Goal: Task Accomplishment & Management: Complete application form

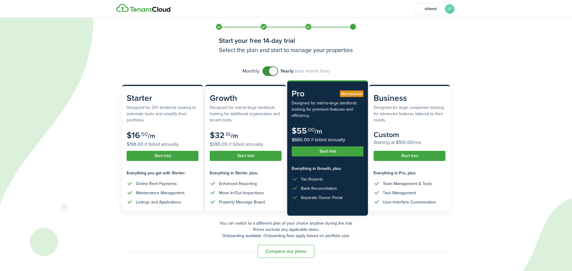
checkbox input "false"
click at [267, 71] on span at bounding box center [270, 71] width 6 height 10
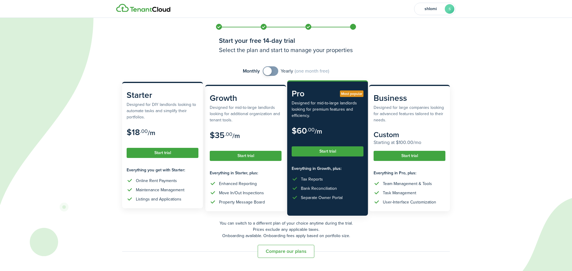
click at [157, 157] on button "Start trial" at bounding box center [163, 153] width 72 height 10
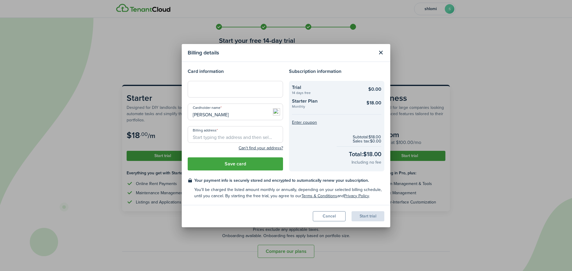
click at [379, 52] on button "Close modal" at bounding box center [381, 53] width 10 height 10
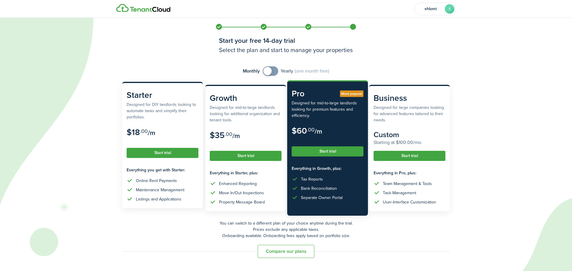
click at [165, 151] on button "Start trial" at bounding box center [163, 153] width 72 height 10
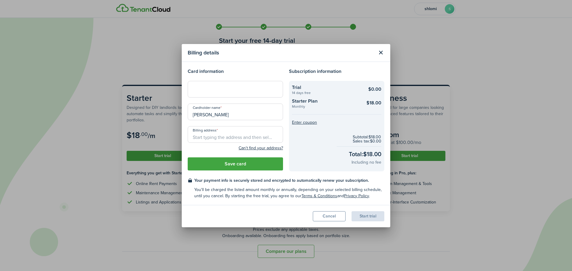
click at [205, 93] on div at bounding box center [235, 89] width 95 height 17
click at [203, 96] on div at bounding box center [235, 89] width 95 height 17
click at [200, 135] on input "Billing address" at bounding box center [235, 134] width 95 height 17
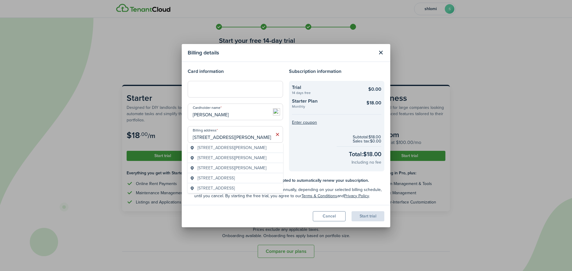
click at [247, 147] on span "[STREET_ADDRESS][PERSON_NAME]" at bounding box center [231, 148] width 69 height 6
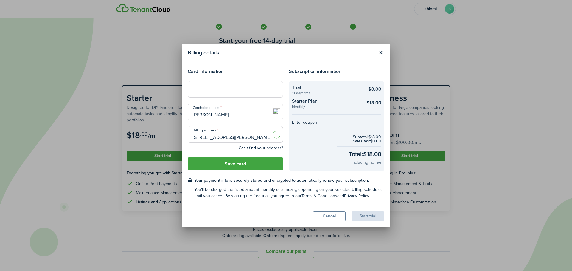
type input "[STREET_ADDRESS][PERSON_NAME]"
click at [231, 162] on button "Save card" at bounding box center [235, 164] width 95 height 13
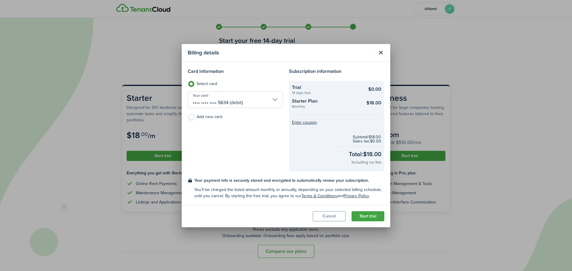
click at [379, 213] on button "Start trial" at bounding box center [367, 216] width 33 height 10
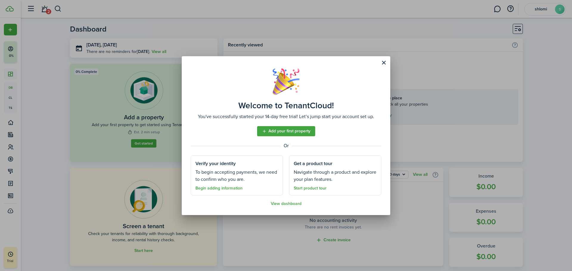
click at [278, 132] on link "Add your first property" at bounding box center [286, 131] width 58 height 10
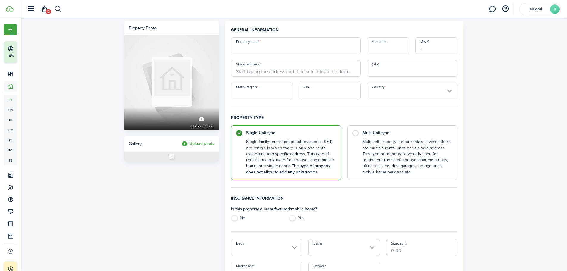
click at [248, 46] on input "Property name" at bounding box center [296, 46] width 130 height 17
type input "mines"
click at [265, 69] on input "Street address" at bounding box center [296, 68] width 130 height 17
click at [247, 71] on input "Street address" at bounding box center [296, 68] width 130 height 17
paste input "[STREET_ADDRESS]"
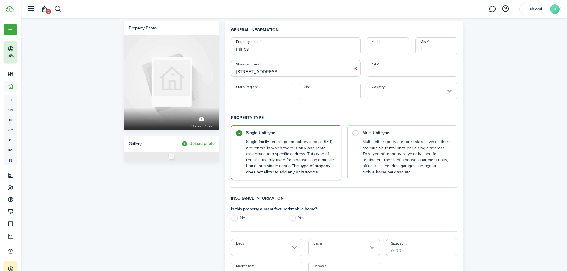
type input "[STREET_ADDRESS]"
click at [259, 95] on input "State/Region" at bounding box center [262, 91] width 62 height 17
click at [388, 71] on input "City" at bounding box center [412, 68] width 91 height 17
type input "[GEOGRAPHIC_DATA]"
click at [252, 93] on input "State/Region" at bounding box center [262, 91] width 62 height 17
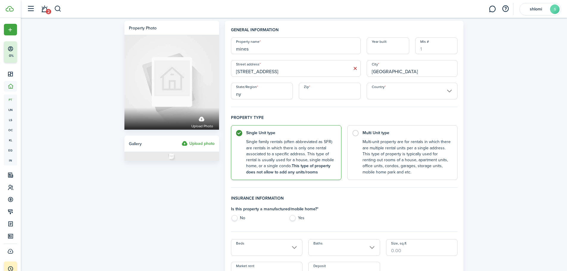
type input "ny"
click at [320, 98] on input "Zip" at bounding box center [330, 91] width 62 height 17
click at [391, 97] on input "Country" at bounding box center [412, 91] width 91 height 17
type input "11232"
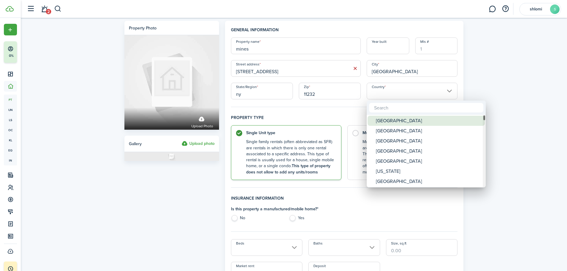
click at [383, 121] on div "[GEOGRAPHIC_DATA]" at bounding box center [428, 121] width 105 height 10
type input "[GEOGRAPHIC_DATA]"
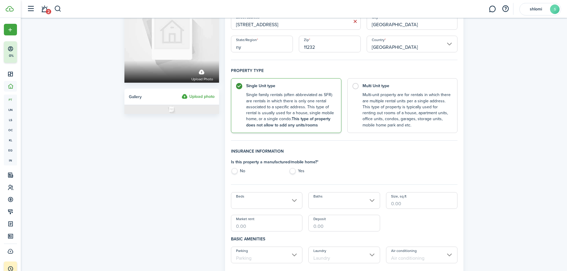
scroll to position [60, 0]
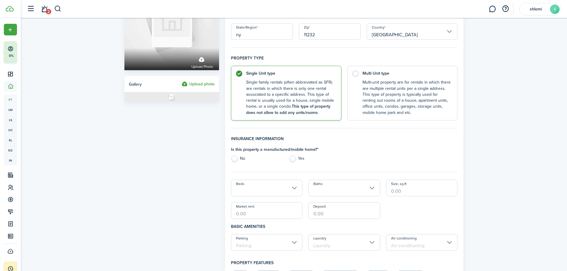
click at [291, 159] on label "Yes" at bounding box center [315, 160] width 52 height 9
radio input "true"
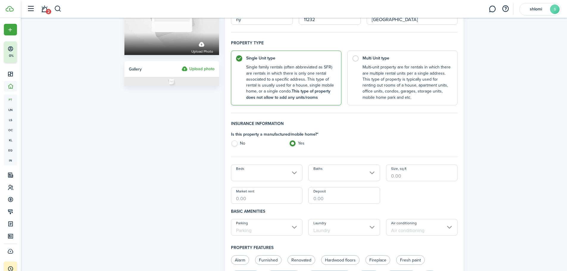
scroll to position [119, 0]
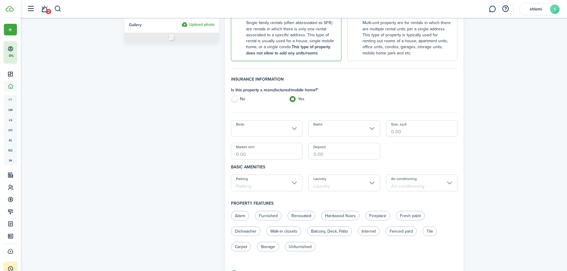
click at [255, 130] on input "Beds" at bounding box center [267, 128] width 72 height 17
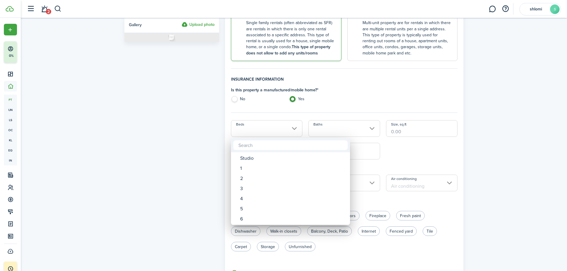
click at [255, 130] on div at bounding box center [283, 135] width 663 height 367
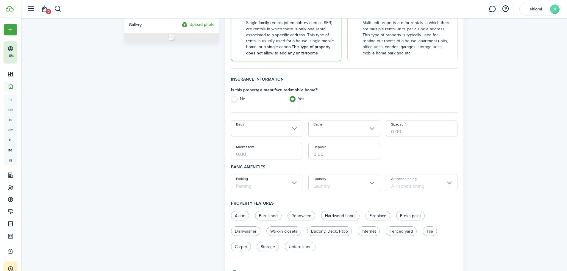
click at [232, 99] on label "No" at bounding box center [257, 100] width 52 height 9
click at [293, 101] on label "Yes" at bounding box center [315, 100] width 52 height 9
radio input "false"
radio input "true"
click at [390, 132] on input "Size, sq.ft" at bounding box center [422, 128] width 72 height 17
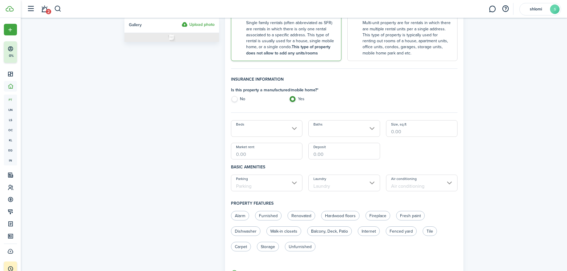
click at [396, 130] on input "Size, sq.ft" at bounding box center [422, 128] width 72 height 17
type input "6,250"
click at [261, 153] on input "Market rent" at bounding box center [267, 151] width 72 height 17
click at [297, 127] on input "Beds" at bounding box center [267, 128] width 72 height 17
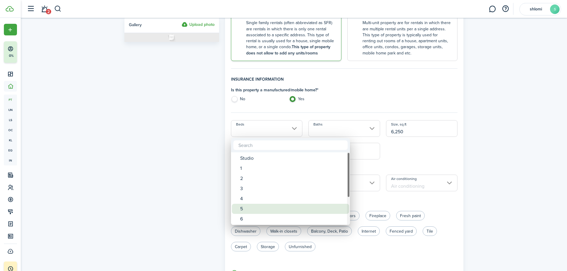
click at [248, 207] on div "5" at bounding box center [292, 209] width 105 height 10
type input "5"
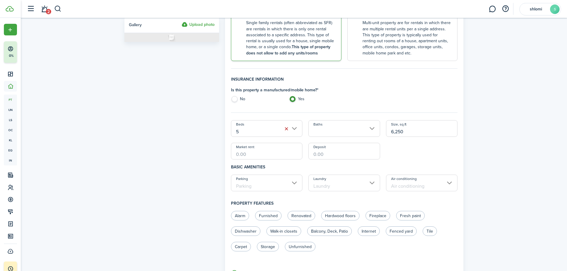
click at [334, 131] on input "Baths" at bounding box center [345, 128] width 72 height 17
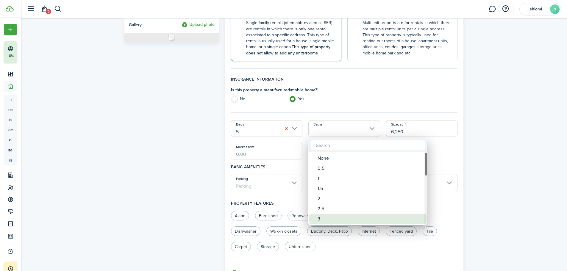
click at [324, 217] on div "3" at bounding box center [370, 219] width 105 height 10
type input "3"
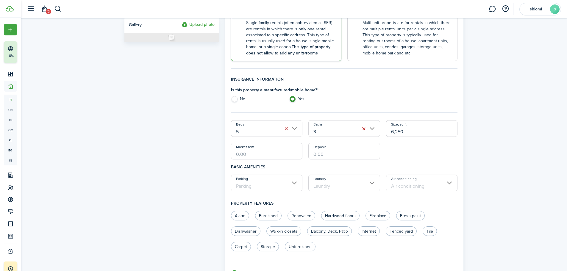
click at [249, 155] on input "Market rent" at bounding box center [267, 151] width 72 height 17
type input "$9,500.00"
click at [312, 155] on input "Deposit" at bounding box center [345, 151] width 72 height 17
type input "$17,500.00"
click at [306, 164] on h4 "Basic amenities" at bounding box center [344, 167] width 227 height 15
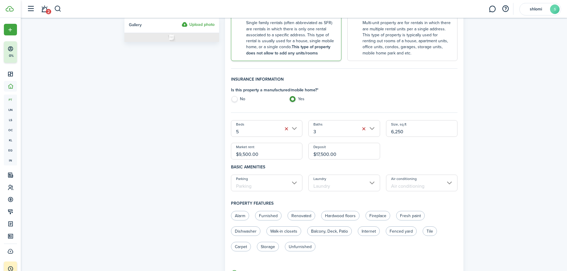
click at [255, 184] on input "Parking" at bounding box center [267, 183] width 72 height 17
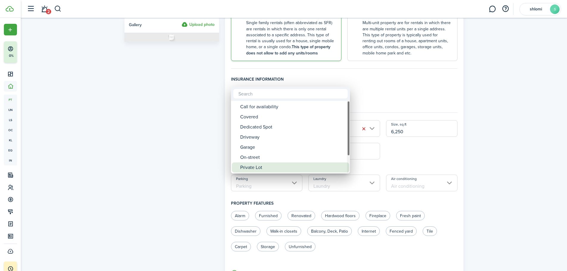
click at [259, 166] on div "Private Lot" at bounding box center [292, 168] width 105 height 10
type input "Private Lot"
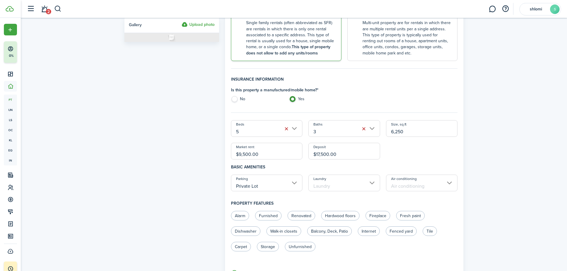
click at [400, 188] on input "Air conditioning" at bounding box center [422, 183] width 72 height 17
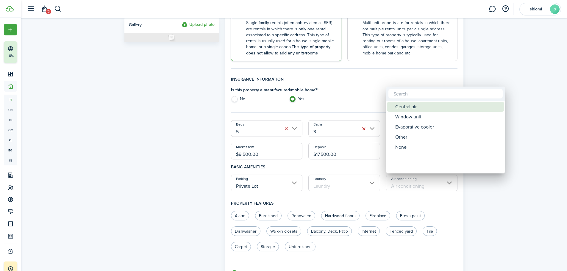
click at [401, 106] on div "Central air" at bounding box center [447, 107] width 105 height 10
type input "Central air"
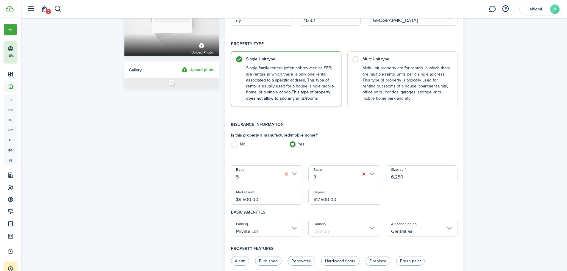
scroll to position [30, 0]
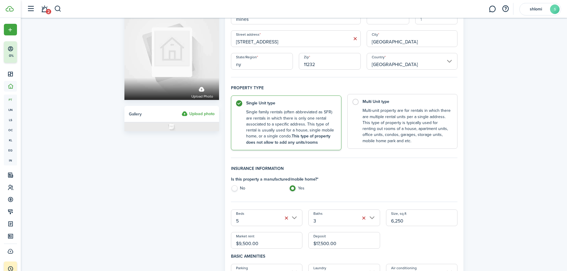
click at [353, 101] on label "Multi Unit type Multi-unit property are for rentals in which there are multiple…" at bounding box center [403, 121] width 110 height 55
radio input "false"
radio input "true"
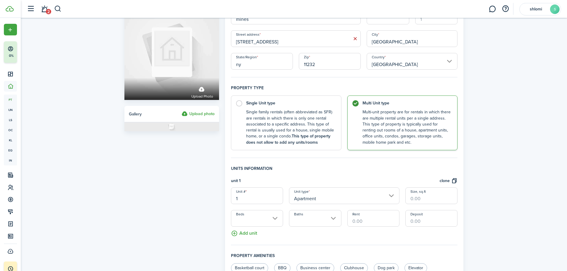
click at [326, 200] on input "Apartment" at bounding box center [344, 196] width 110 height 17
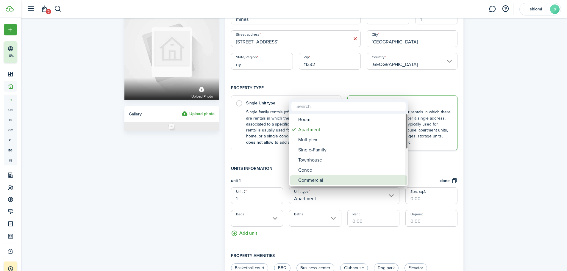
click at [321, 181] on div "Commercial" at bounding box center [350, 180] width 105 height 10
type input "Commercial"
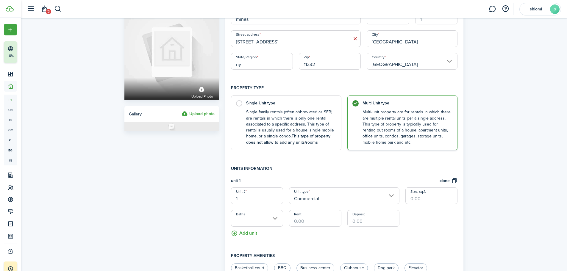
click at [412, 198] on input "Size, sq.ft" at bounding box center [432, 196] width 52 height 17
type input "6,250"
click at [313, 223] on input "Rent" at bounding box center [315, 218] width 52 height 17
type input "$9,500.00"
click at [355, 224] on input "Deposit" at bounding box center [374, 218] width 52 height 17
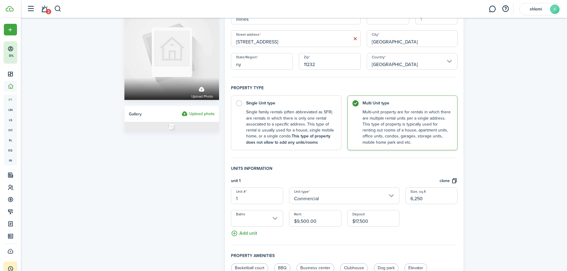
type input "$17,500.00"
click at [337, 234] on fieldset "Units information unit 1 clone Unit # 1 Unit type Commercial Size, sq.ft 6,250 …" at bounding box center [344, 206] width 227 height 80
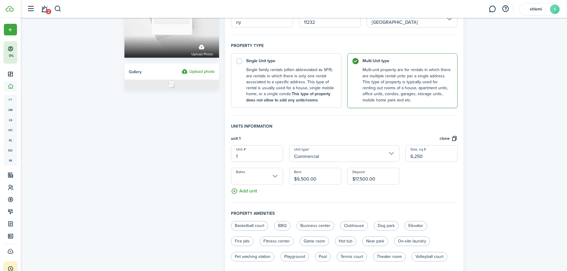
scroll to position [89, 0]
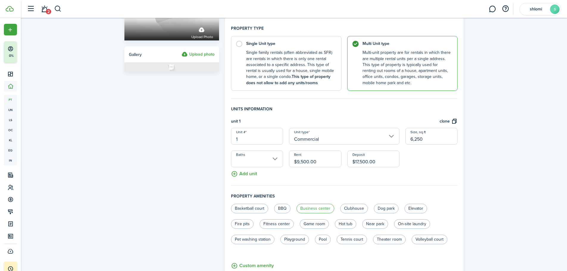
click at [305, 209] on label "Business center" at bounding box center [316, 209] width 38 height 10
radio input "true"
click at [346, 211] on label "Clubhouse" at bounding box center [354, 209] width 28 height 10
radio input "true"
click at [412, 211] on label "Elevator" at bounding box center [416, 209] width 23 height 10
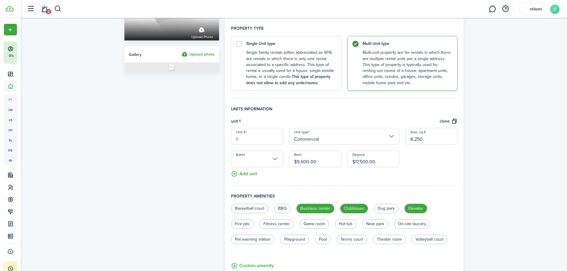
radio input "true"
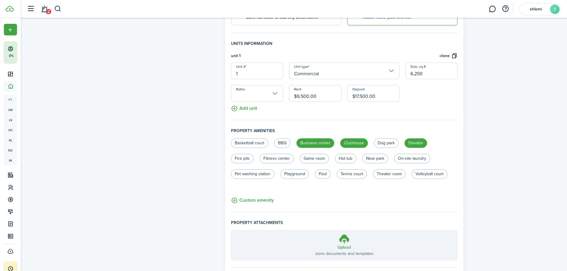
scroll to position [179, 0]
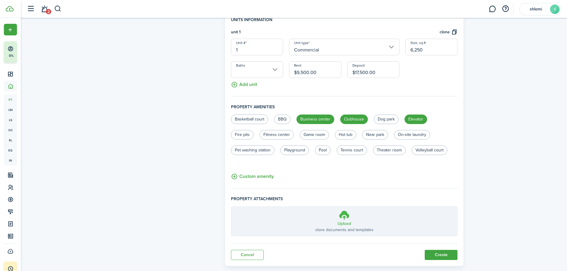
click at [341, 223] on h3 "Upload" at bounding box center [344, 224] width 13 height 6
click at [231, 207] on input "Upload store documents and templates Choose file" at bounding box center [231, 207] width 0 height 0
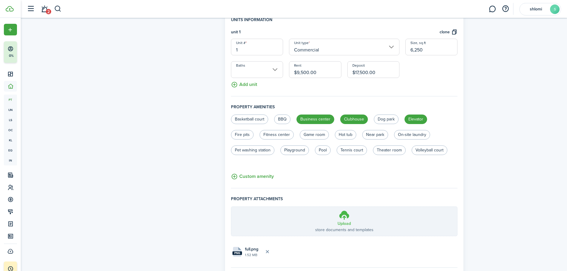
click at [342, 217] on icon at bounding box center [344, 215] width 11 height 11
click at [231, 207] on input "Upload store documents and templates Choose file" at bounding box center [231, 207] width 0 height 0
click at [297, 249] on span "full2.jpg" at bounding box center [301, 249] width 15 height 6
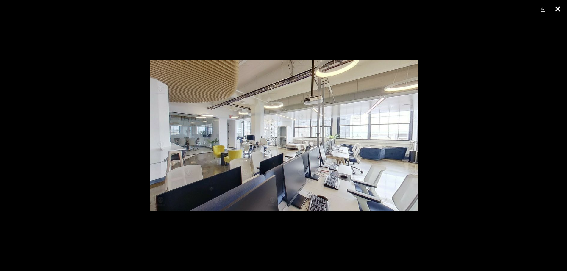
click at [554, 9] on button "Close" at bounding box center [558, 9] width 15 height 18
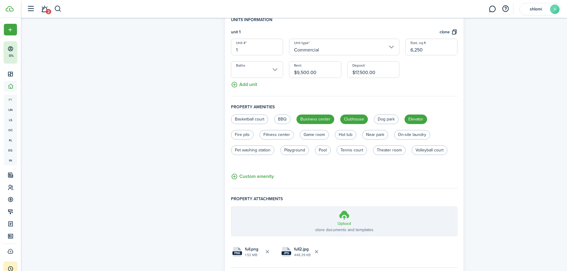
click at [349, 219] on icon at bounding box center [344, 215] width 11 height 11
click at [231, 207] on input "Upload store documents and templates Choose file" at bounding box center [231, 207] width 0 height 0
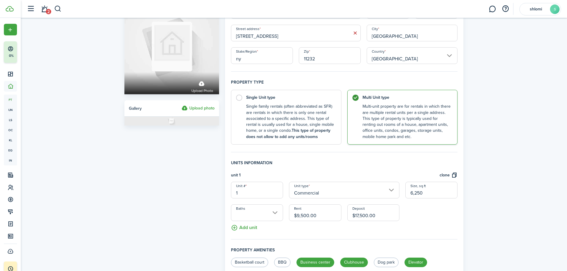
scroll to position [35, 0]
click at [238, 194] on input "1" at bounding box center [257, 190] width 52 height 17
click at [242, 194] on input "1" at bounding box center [257, 190] width 52 height 17
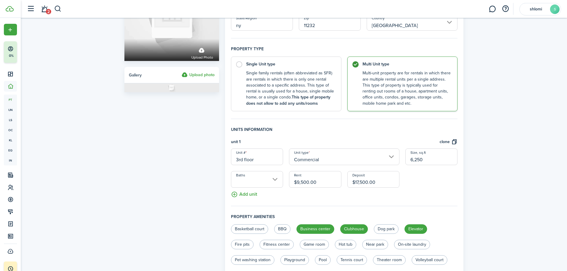
scroll to position [124, 0]
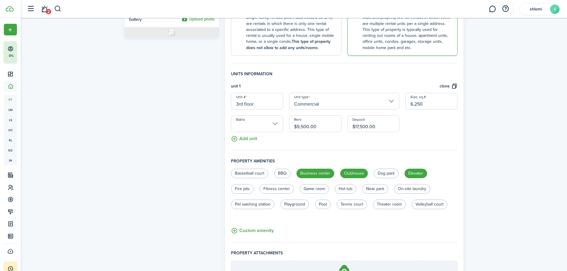
click at [275, 126] on input "Baths" at bounding box center [257, 124] width 52 height 17
type input "3rd floor"
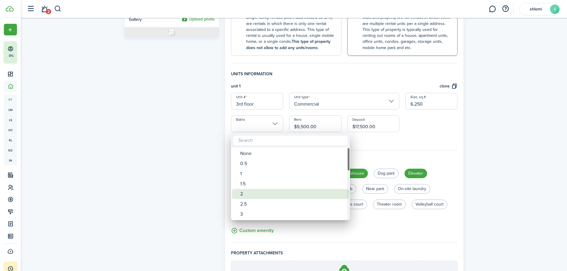
click at [252, 195] on div "2" at bounding box center [292, 194] width 105 height 10
type input "2"
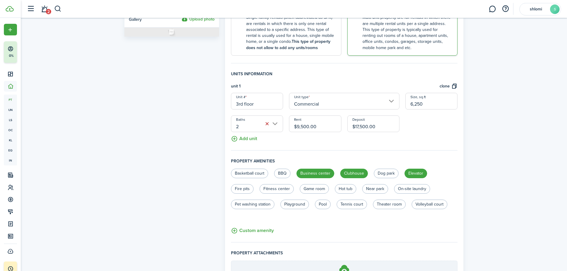
click at [197, 170] on div "Property photo Upload photo Gallery Upload photo" at bounding box center [172, 120] width 101 height 448
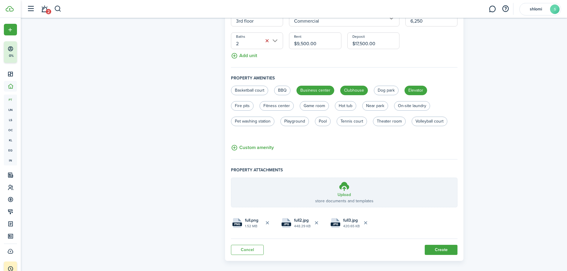
scroll to position [214, 0]
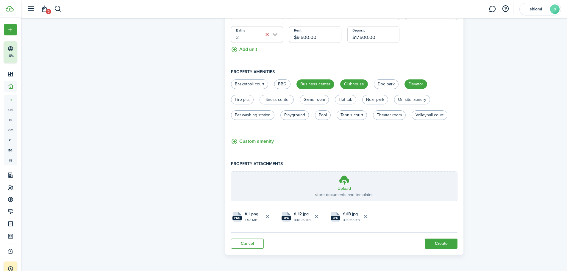
click at [429, 246] on button "Create" at bounding box center [441, 244] width 33 height 10
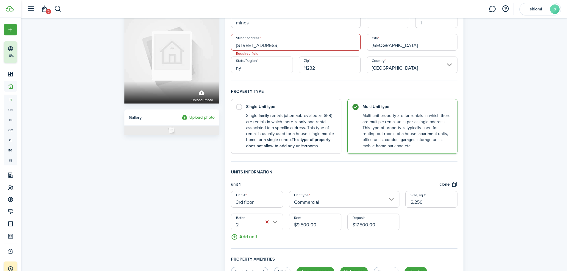
scroll to position [0, 0]
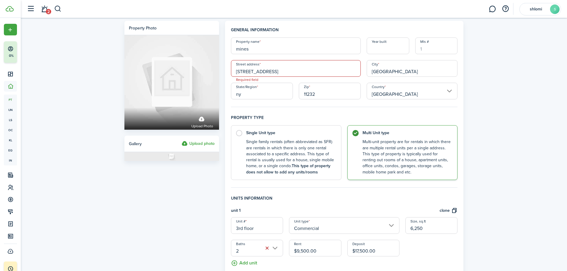
click at [281, 67] on input "[STREET_ADDRESS]" at bounding box center [296, 68] width 130 height 17
type input "[STREET_ADDRESS]"
click at [518, 96] on div "Property photo Upload photo Gallery Upload photo General information Property n…" at bounding box center [294, 245] width 546 height 454
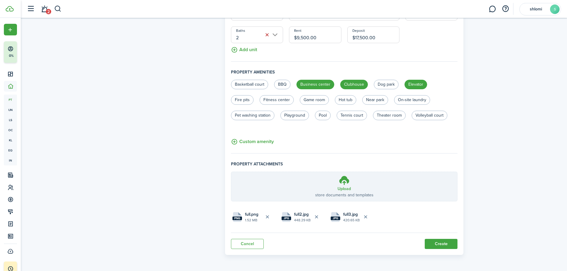
scroll to position [214, 0]
click at [440, 247] on button "Create" at bounding box center [441, 244] width 33 height 10
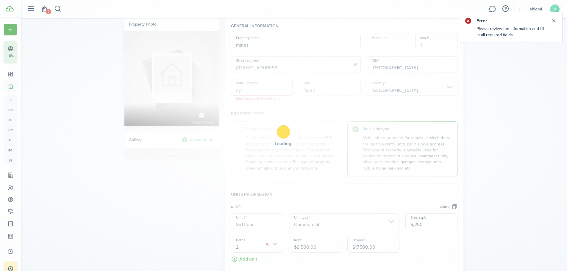
scroll to position [0, 0]
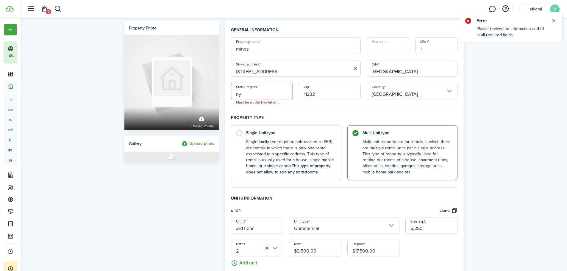
click at [256, 95] on input "ny" at bounding box center [262, 91] width 62 height 17
click at [532, 132] on div "Property photo Upload photo Gallery Upload photo General information Property n…" at bounding box center [294, 245] width 546 height 454
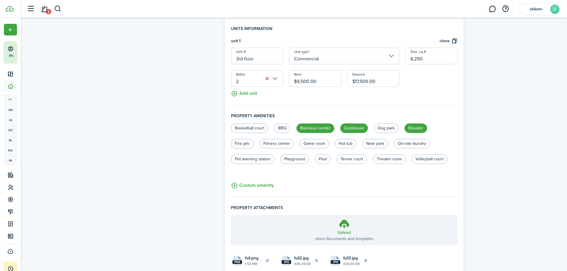
scroll to position [214, 0]
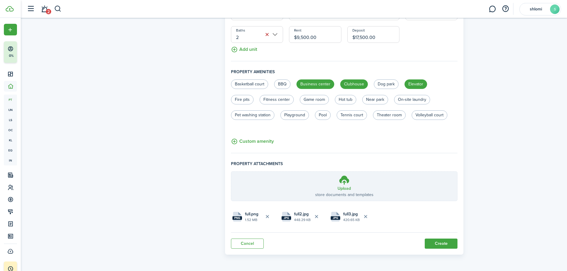
click at [446, 244] on button "Create" at bounding box center [441, 244] width 33 height 10
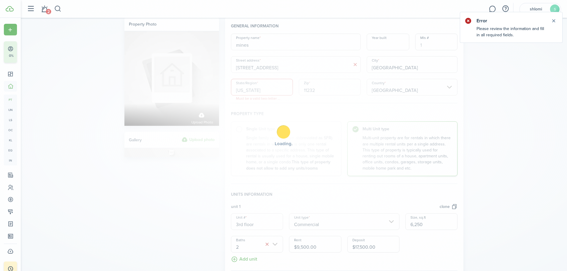
scroll to position [0, 0]
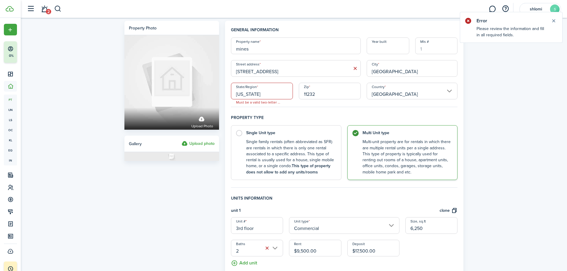
click at [258, 94] on input "[US_STATE]" at bounding box center [262, 91] width 62 height 17
type input "N"
click at [258, 94] on input "State/Region" at bounding box center [262, 91] width 62 height 17
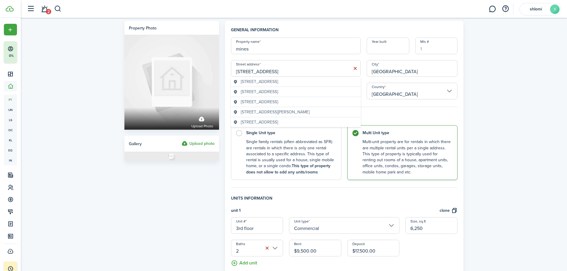
click at [270, 73] on input "[STREET_ADDRESS]" at bounding box center [296, 68] width 130 height 17
click at [275, 82] on span "[STREET_ADDRESS]" at bounding box center [259, 82] width 37 height 6
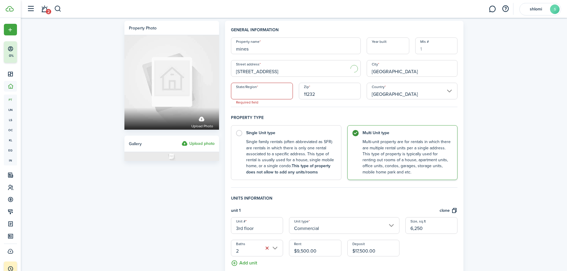
type input "[STREET_ADDRESS]"
type input "[GEOGRAPHIC_DATA]"
type input "NY"
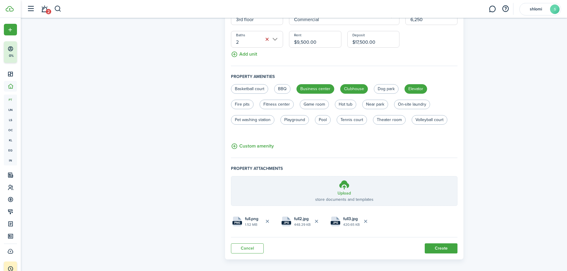
scroll to position [214, 0]
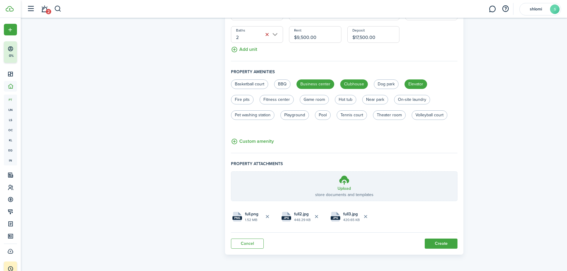
click at [443, 250] on panel-main "General information Property name mines Year built Mls # Street address [STREET…" at bounding box center [344, 31] width 239 height 448
click at [441, 247] on button "Create" at bounding box center [441, 244] width 33 height 10
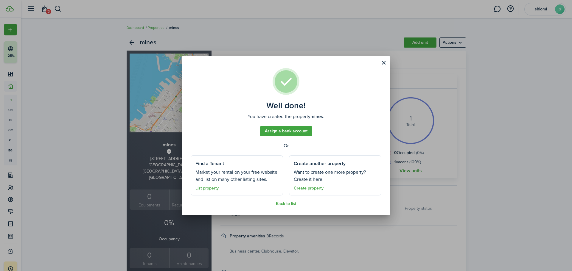
click at [278, 131] on link "Assign a bank account" at bounding box center [286, 131] width 52 height 10
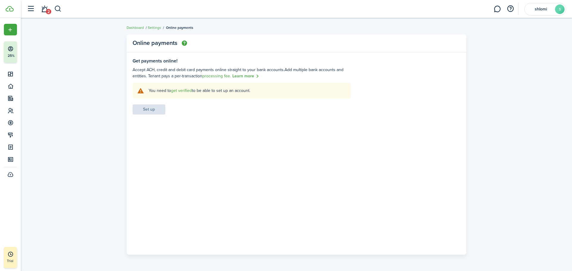
click at [179, 90] on link "get verified" at bounding box center [181, 91] width 21 height 6
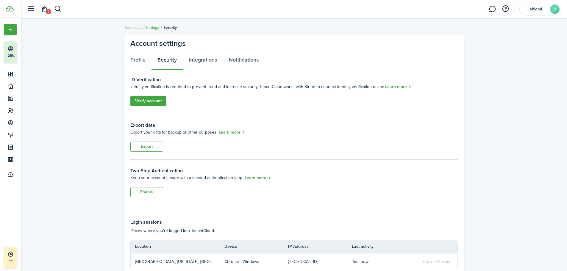
click at [159, 102] on link "Verify account" at bounding box center [148, 101] width 36 height 10
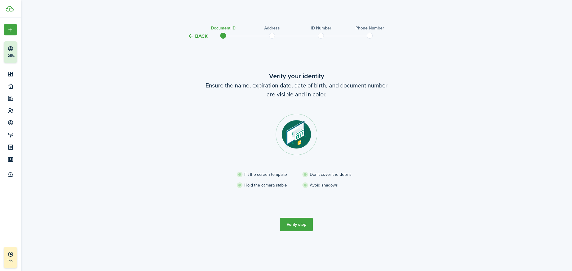
click at [307, 227] on button "Verify step" at bounding box center [296, 224] width 33 height 13
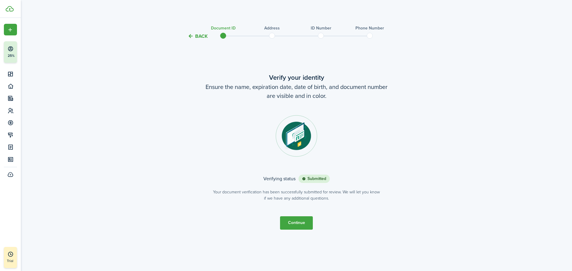
click at [292, 225] on button "Continue" at bounding box center [296, 222] width 33 height 13
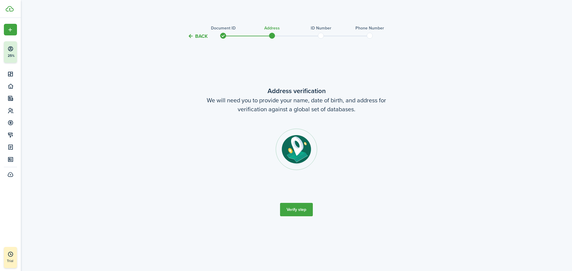
click at [295, 211] on button "Verify step" at bounding box center [296, 209] width 33 height 13
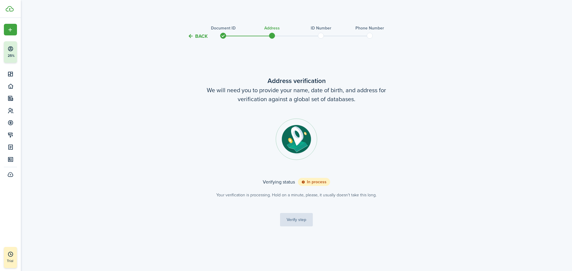
click at [304, 182] on icon at bounding box center [303, 182] width 4 height 4
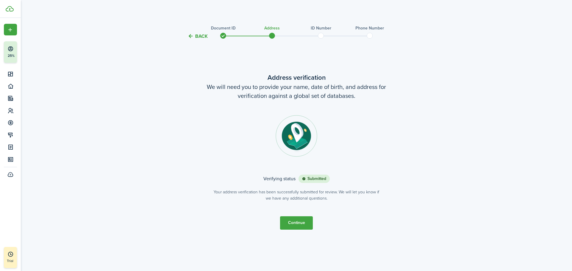
click at [294, 223] on button "Continue" at bounding box center [296, 222] width 33 height 13
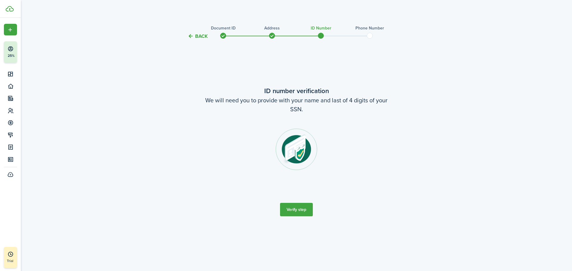
click at [298, 210] on button "Verify step" at bounding box center [296, 209] width 33 height 13
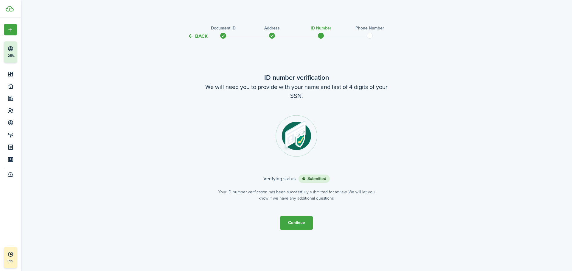
click at [293, 219] on button "Continue" at bounding box center [296, 222] width 33 height 13
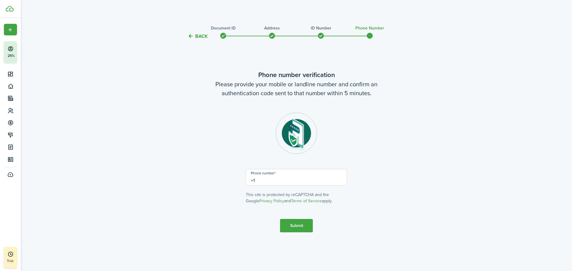
click at [257, 180] on input "+1" at bounding box center [296, 177] width 101 height 17
type input "[PHONE_NUMBER]"
click at [294, 222] on button "Submit" at bounding box center [296, 225] width 33 height 13
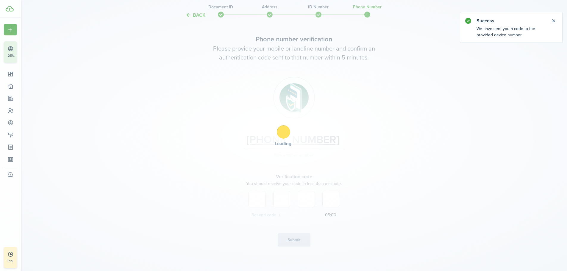
scroll to position [29, 0]
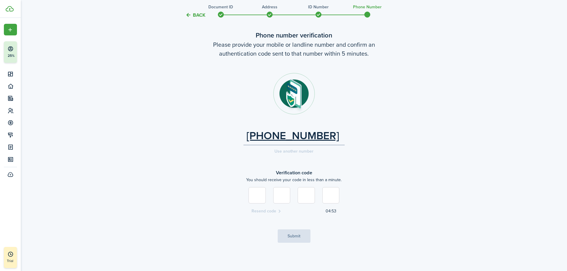
type input "6"
type input "8"
type input "1"
type input "3"
click at [286, 233] on button "Submit" at bounding box center [294, 236] width 33 height 13
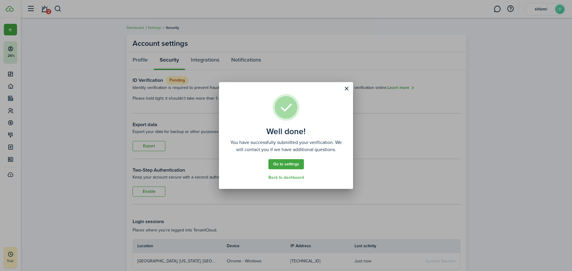
click at [277, 175] on link "Back to dashboard" at bounding box center [285, 177] width 35 height 5
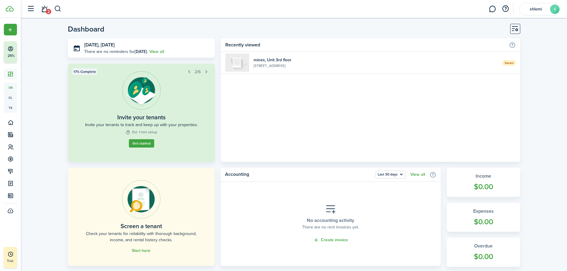
click at [264, 58] on widget-list-item-title "mines, Unit 3rd floor" at bounding box center [376, 60] width 244 height 6
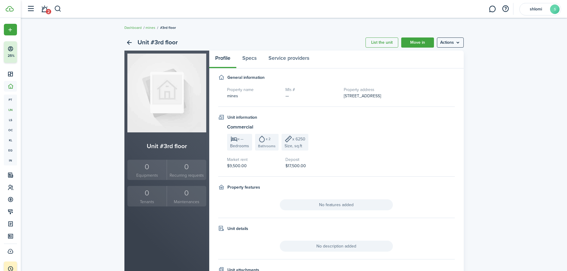
click at [449, 40] on menu-btn "Actions" at bounding box center [450, 43] width 27 height 10
click at [420, 41] on link "Move in" at bounding box center [417, 43] width 33 height 10
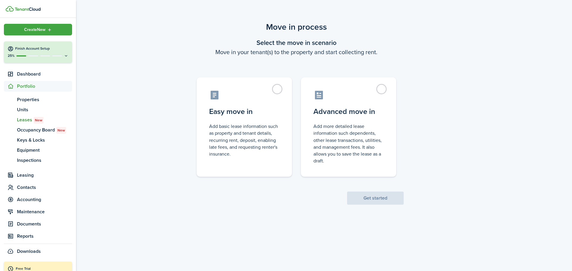
click at [25, 49] on h4 "Finish Account Setup" at bounding box center [41, 48] width 53 height 5
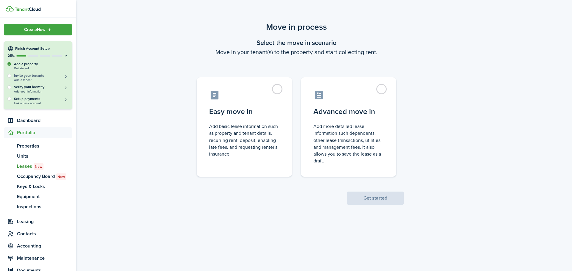
click at [30, 77] on h5 "Invite your tenants" at bounding box center [41, 75] width 54 height 5
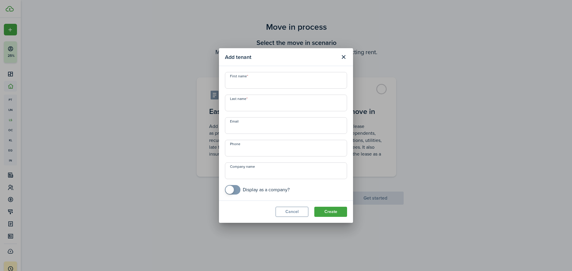
click at [259, 84] on input "First name" at bounding box center [286, 80] width 122 height 17
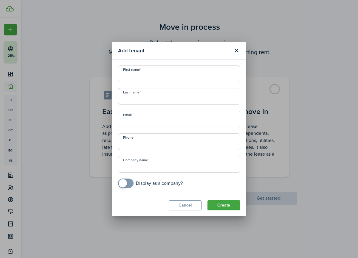
click at [158, 78] on input "First name" at bounding box center [179, 74] width 122 height 17
type input "s"
type input "pinkas"
click at [145, 103] on input "Last name" at bounding box center [179, 96] width 122 height 17
type input "[PERSON_NAME]"
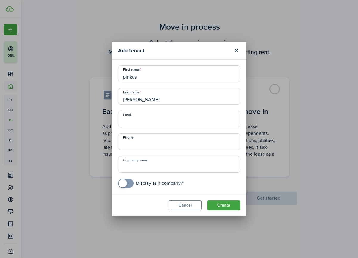
click at [143, 125] on input "Email" at bounding box center [179, 119] width 122 height 17
paste input "[EMAIL_ADDRESS][DOMAIN_NAME]"
type input "[EMAIL_ADDRESS][DOMAIN_NAME]"
click at [135, 143] on input "+1" at bounding box center [179, 141] width 122 height 17
type input "[PHONE_NUMBER]"
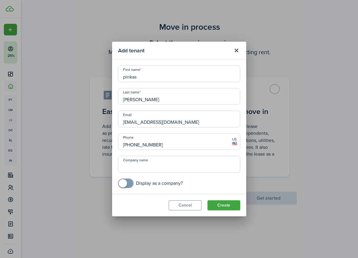
click at [145, 160] on input "Company name" at bounding box center [179, 164] width 122 height 17
type input "rav [PERSON_NAME] limited liability company"
checkbox input "true"
click at [122, 183] on span at bounding box center [123, 183] width 8 height 8
click at [221, 205] on button "Create" at bounding box center [223, 205] width 33 height 10
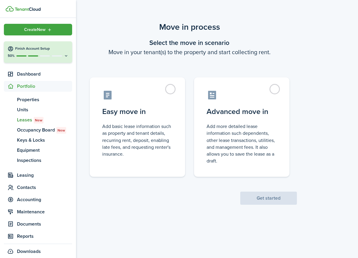
click at [22, 49] on h4 "Finish Account Setup" at bounding box center [41, 48] width 53 height 5
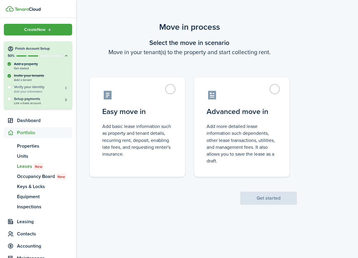
click at [21, 90] on span "Add your information" at bounding box center [41, 91] width 54 height 3
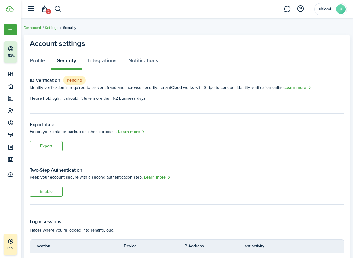
click at [92, 90] on span "Identity verification is required to prevent fraud and increase security. Tenan…" at bounding box center [157, 88] width 255 height 6
click at [70, 79] on status "Pending" at bounding box center [74, 80] width 23 height 8
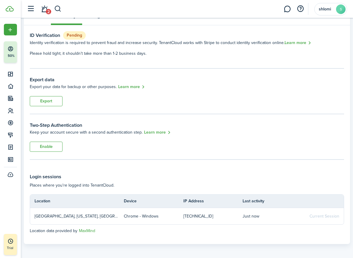
scroll to position [47, 0]
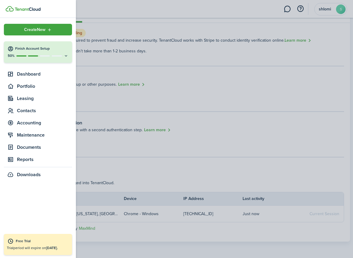
click at [33, 54] on div "50%" at bounding box center [37, 55] width 61 height 5
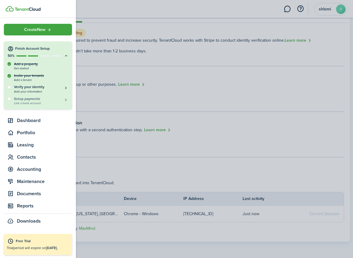
click at [26, 98] on h5 "Setup payments" at bounding box center [41, 98] width 54 height 5
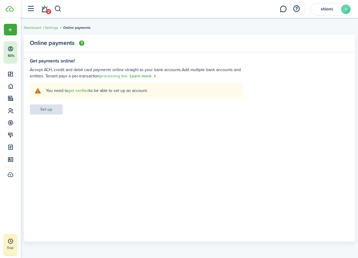
click at [102, 110] on settings-fieldset-body "You need to get verified to be able to set up an account. Set up" at bounding box center [136, 99] width 213 height 32
click at [83, 87] on explanation "You need to get verified to be able to set up an account." at bounding box center [136, 91] width 213 height 16
click at [82, 90] on link "get verified" at bounding box center [78, 91] width 21 height 6
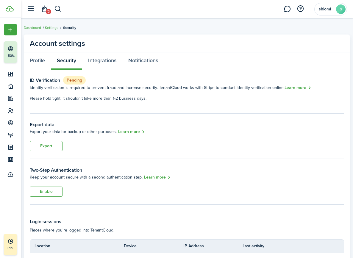
click at [79, 81] on status "Pending" at bounding box center [74, 80] width 23 height 8
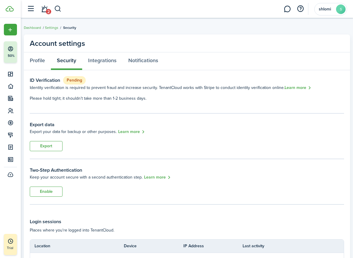
click at [79, 81] on status "Pending" at bounding box center [74, 80] width 23 height 8
click at [40, 62] on link "Profile" at bounding box center [37, 61] width 27 height 18
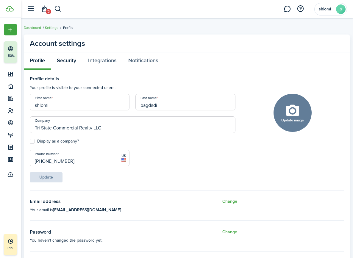
click at [64, 60] on link "Security" at bounding box center [66, 61] width 31 height 18
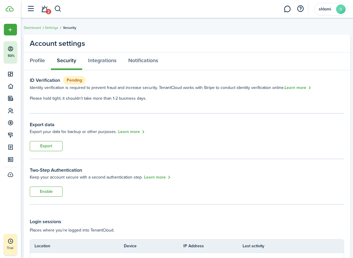
click at [74, 80] on status "Pending" at bounding box center [74, 80] width 23 height 8
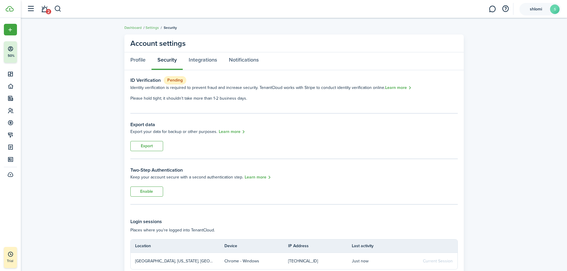
click at [548, 11] on span "shlomi" at bounding box center [536, 9] width 24 height 4
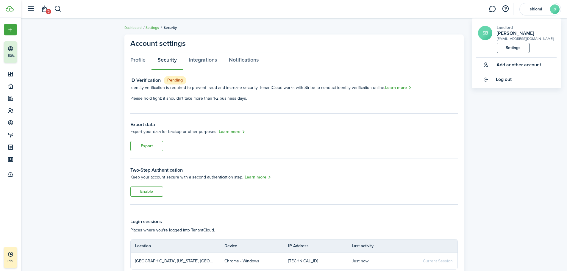
click at [505, 81] on span "Log out" at bounding box center [504, 79] width 16 height 5
